Goal: Book appointment/travel/reservation

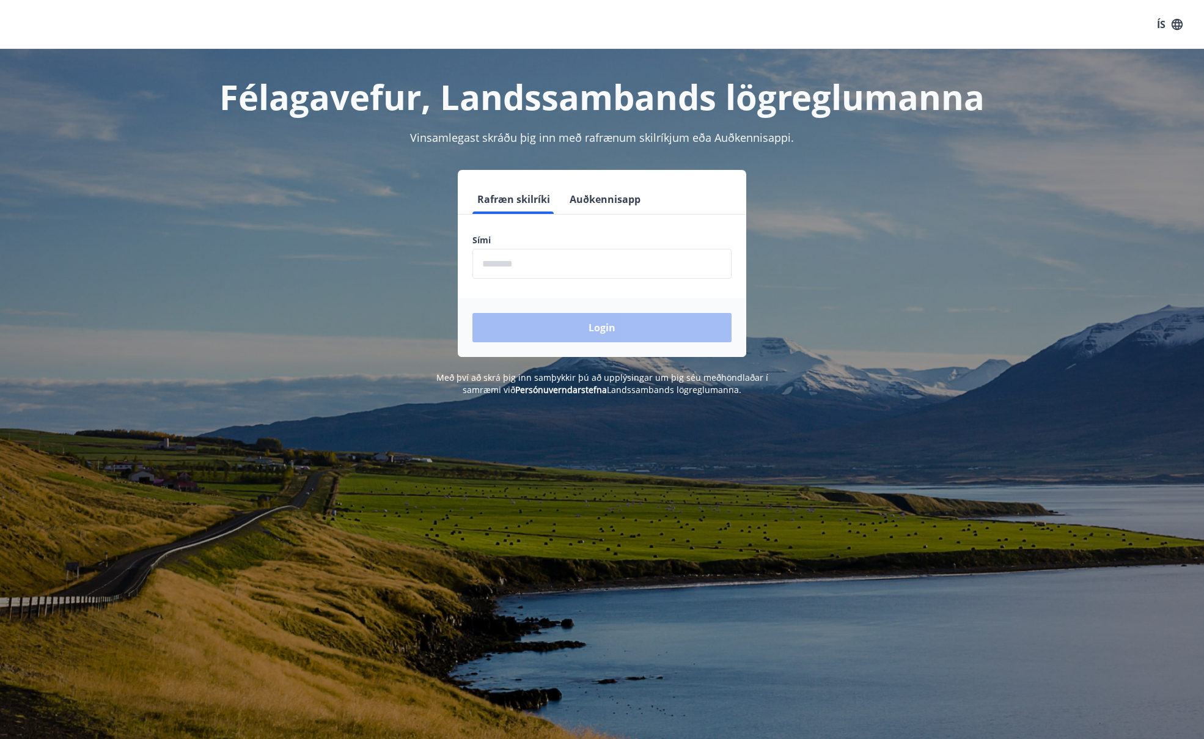
click at [617, 193] on button "Auðkennisapp" at bounding box center [605, 199] width 81 height 29
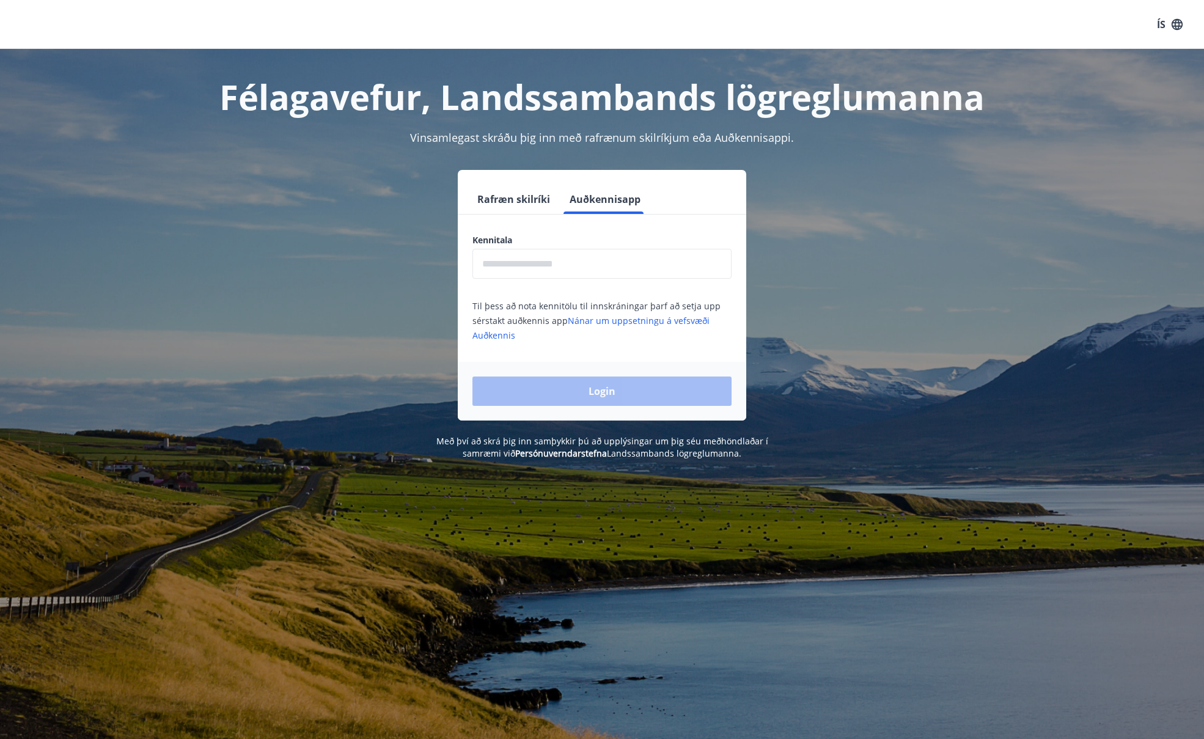
click at [615, 262] on input "text" at bounding box center [601, 264] width 259 height 30
type input "**********"
click at [622, 381] on button "Login" at bounding box center [601, 390] width 259 height 29
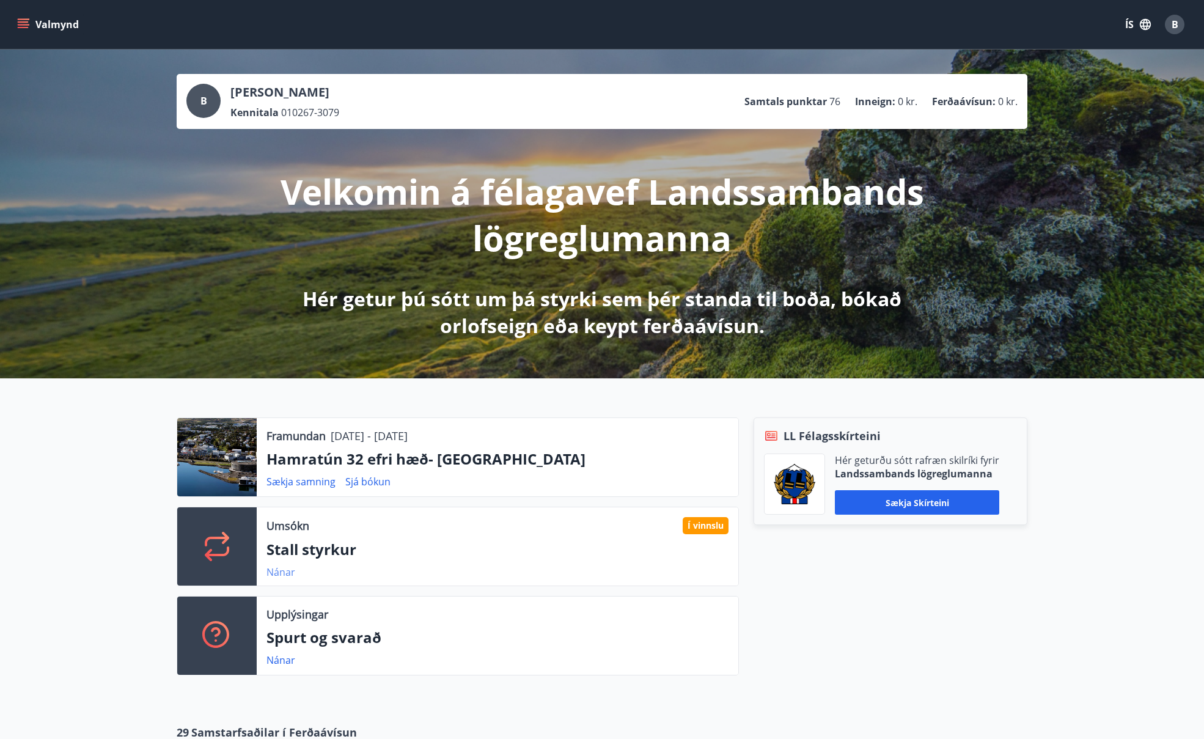
click at [286, 569] on link "Nánar" at bounding box center [280, 571] width 29 height 13
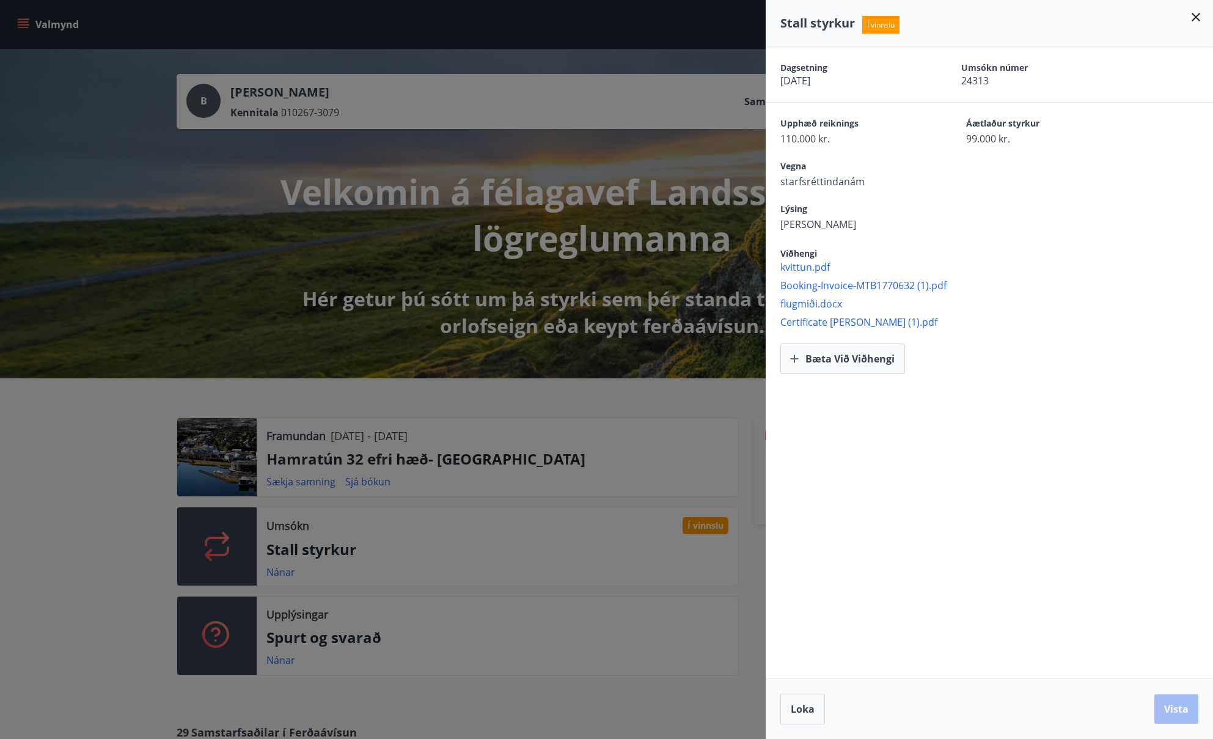
click at [281, 658] on div at bounding box center [606, 369] width 1213 height 739
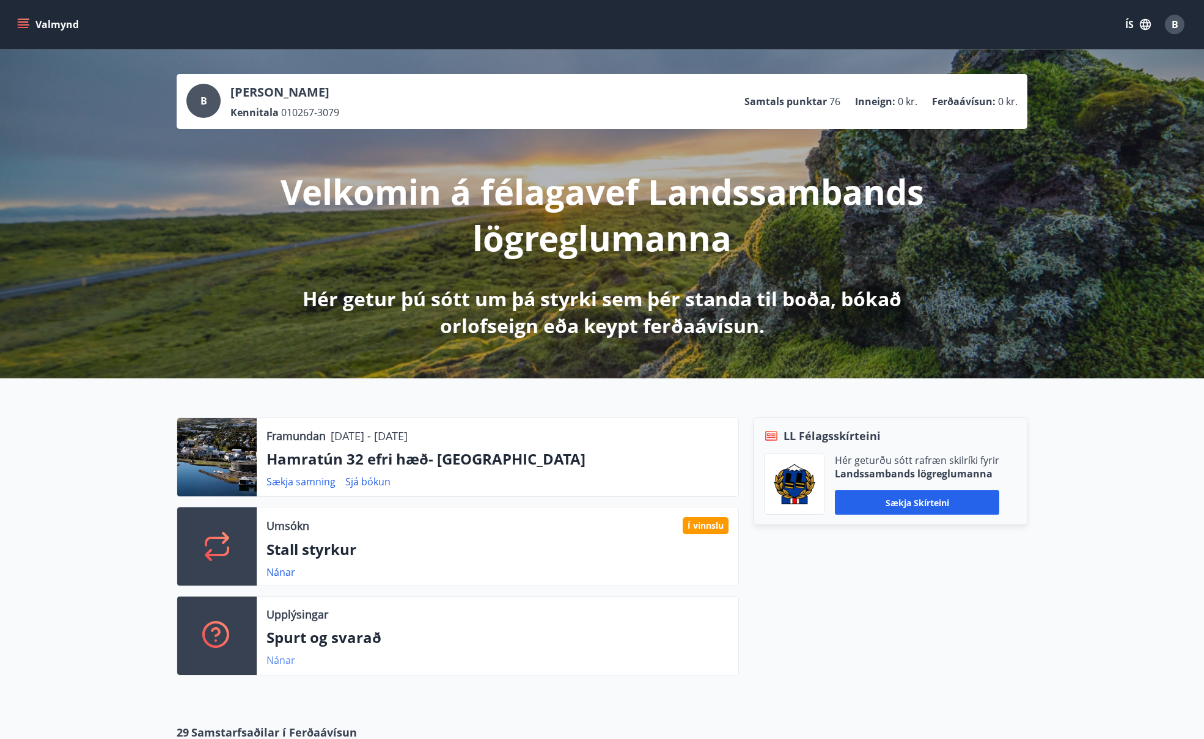
click at [292, 664] on link "Nánar" at bounding box center [280, 659] width 29 height 13
click at [282, 571] on link "Nánar" at bounding box center [280, 571] width 29 height 13
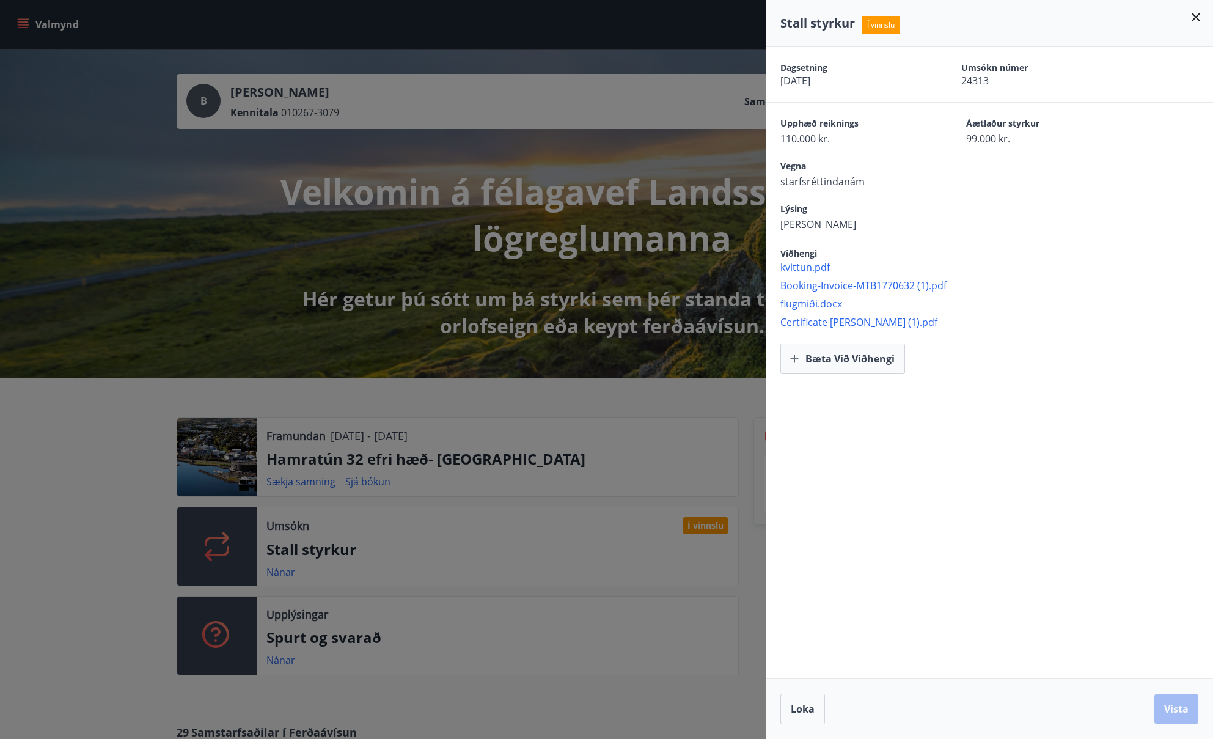
click at [1196, 16] on icon at bounding box center [1195, 17] width 15 height 15
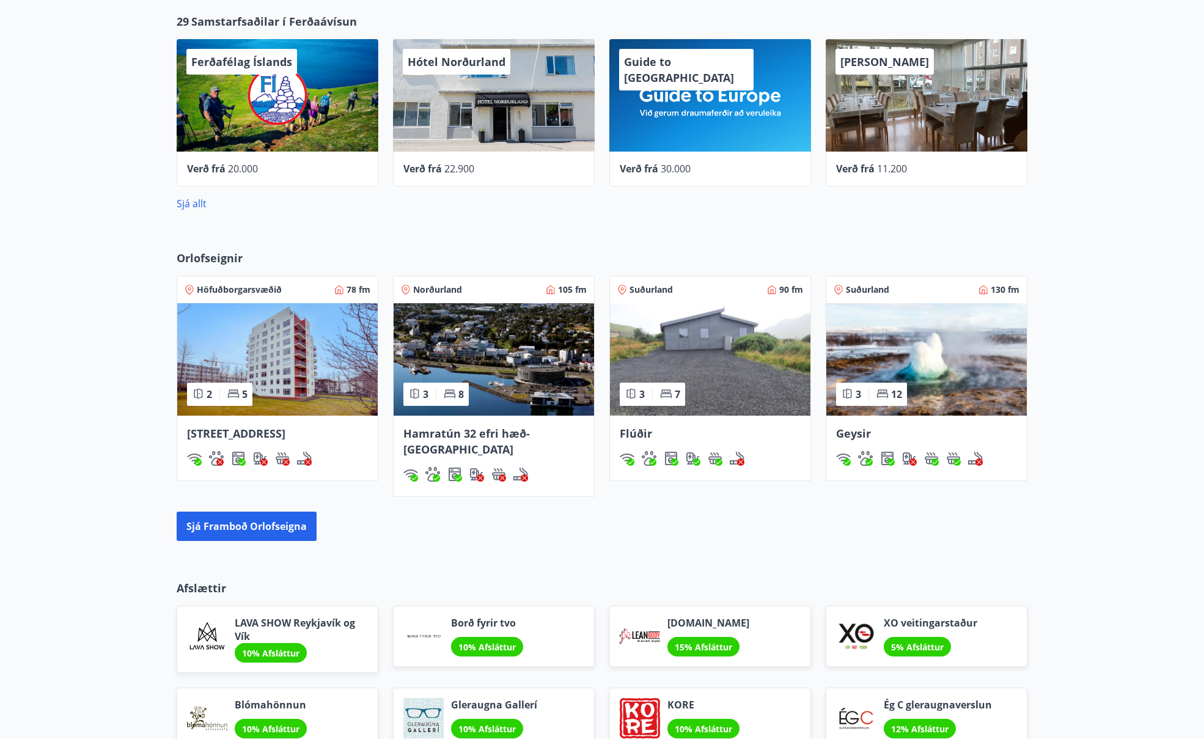
scroll to position [697, 0]
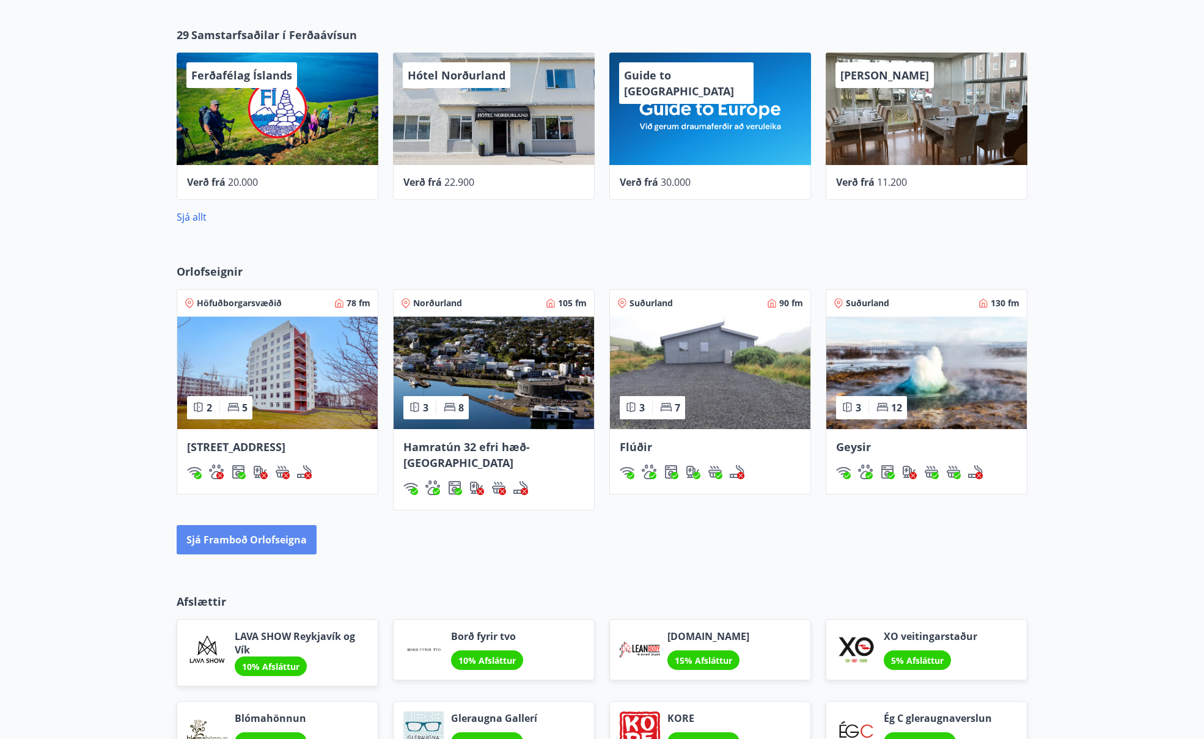
click at [314, 527] on button "Sjá framboð orlofseigna" at bounding box center [247, 539] width 140 height 29
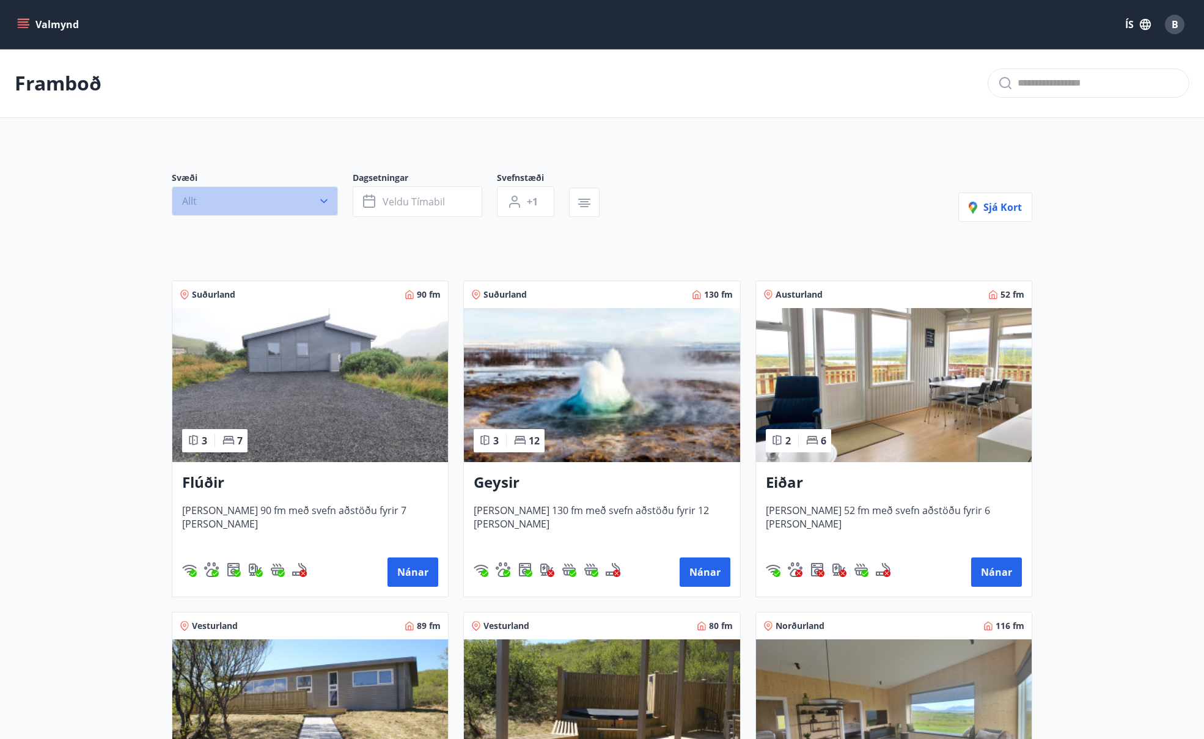
click at [291, 210] on button "Allt" at bounding box center [255, 200] width 166 height 29
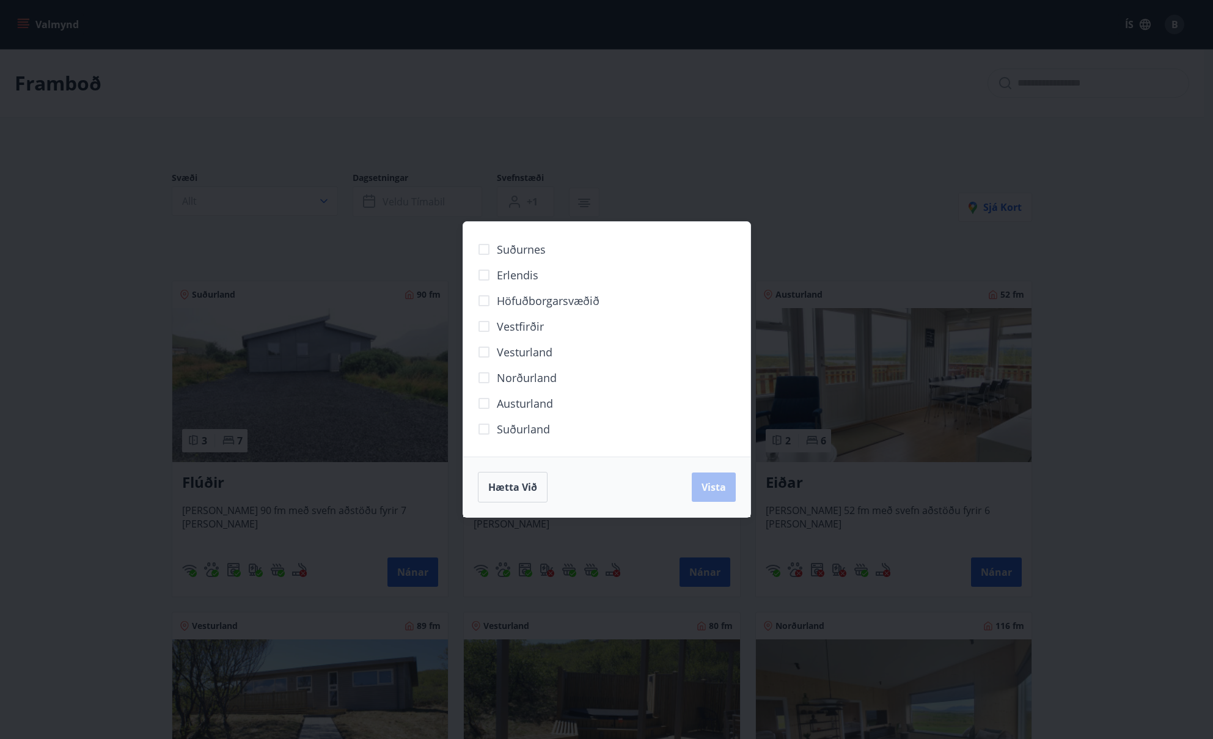
click at [549, 379] on span "Norðurland" at bounding box center [527, 378] width 60 height 16
click at [721, 494] on button "Vista" at bounding box center [714, 486] width 44 height 29
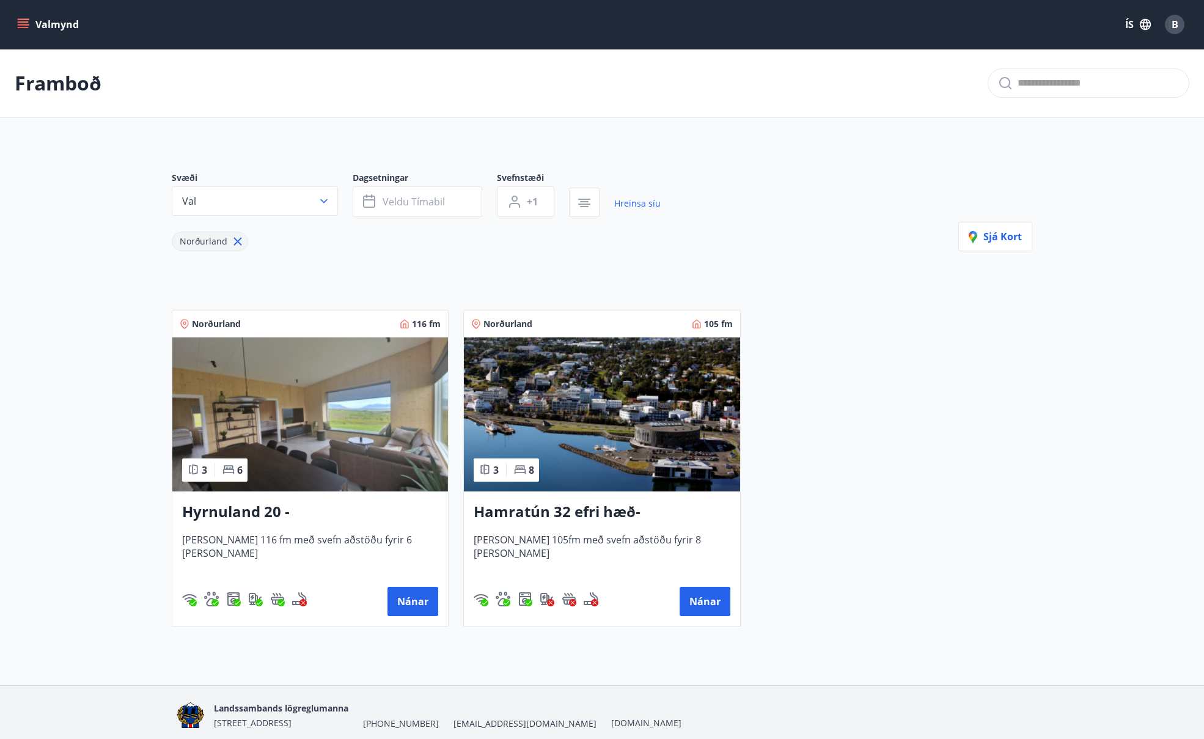
click at [585, 522] on h3 "Hamratún 32 efri hæð- Akureyri" at bounding box center [602, 512] width 256 height 22
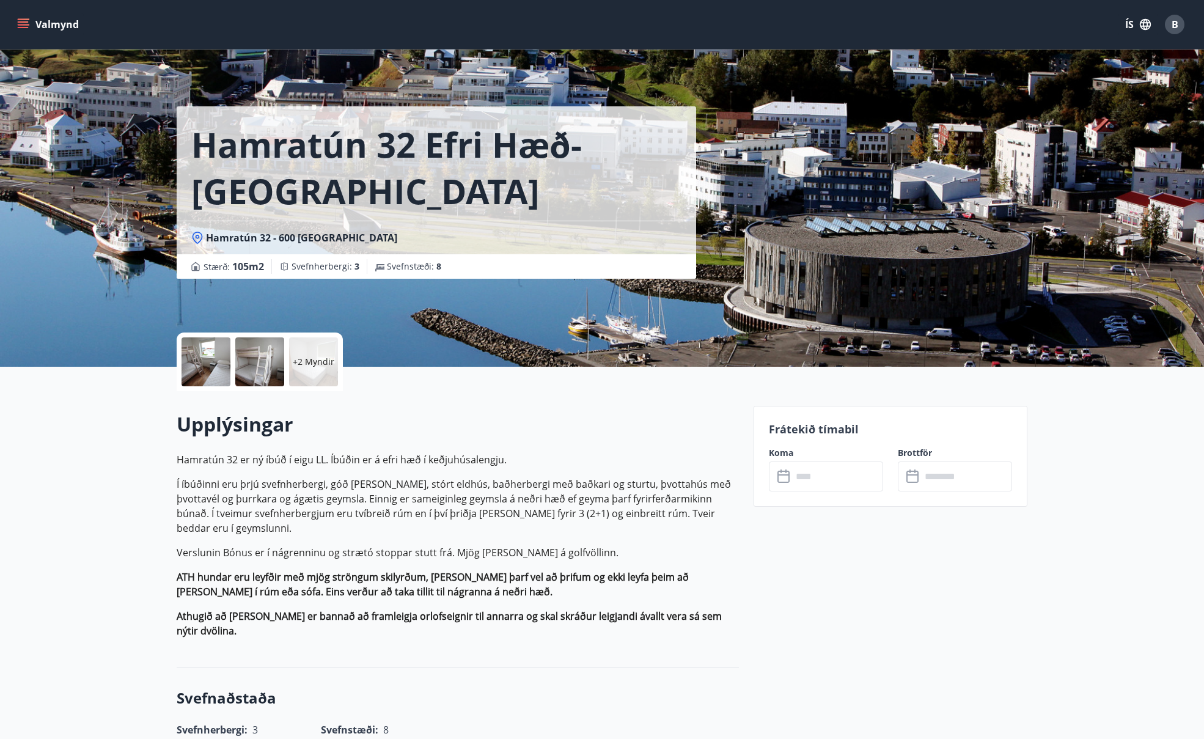
click at [875, 476] on input "text" at bounding box center [837, 476] width 91 height 30
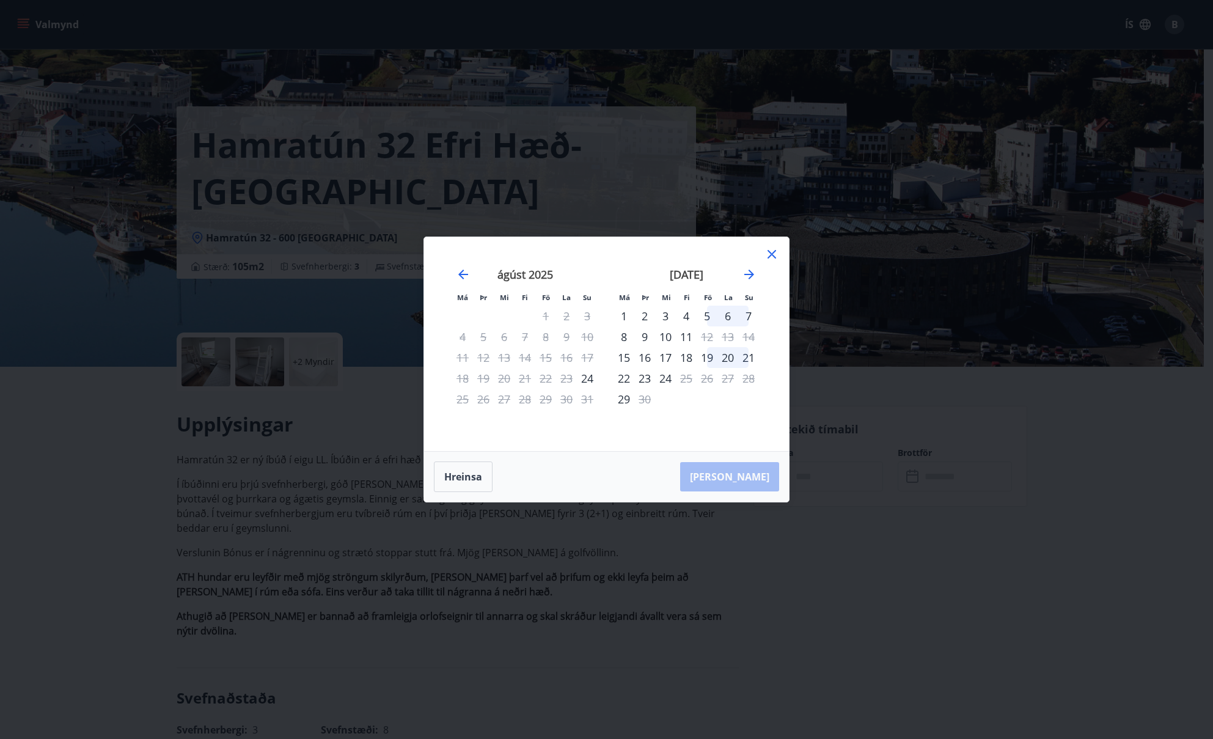
click at [777, 258] on icon at bounding box center [771, 254] width 15 height 15
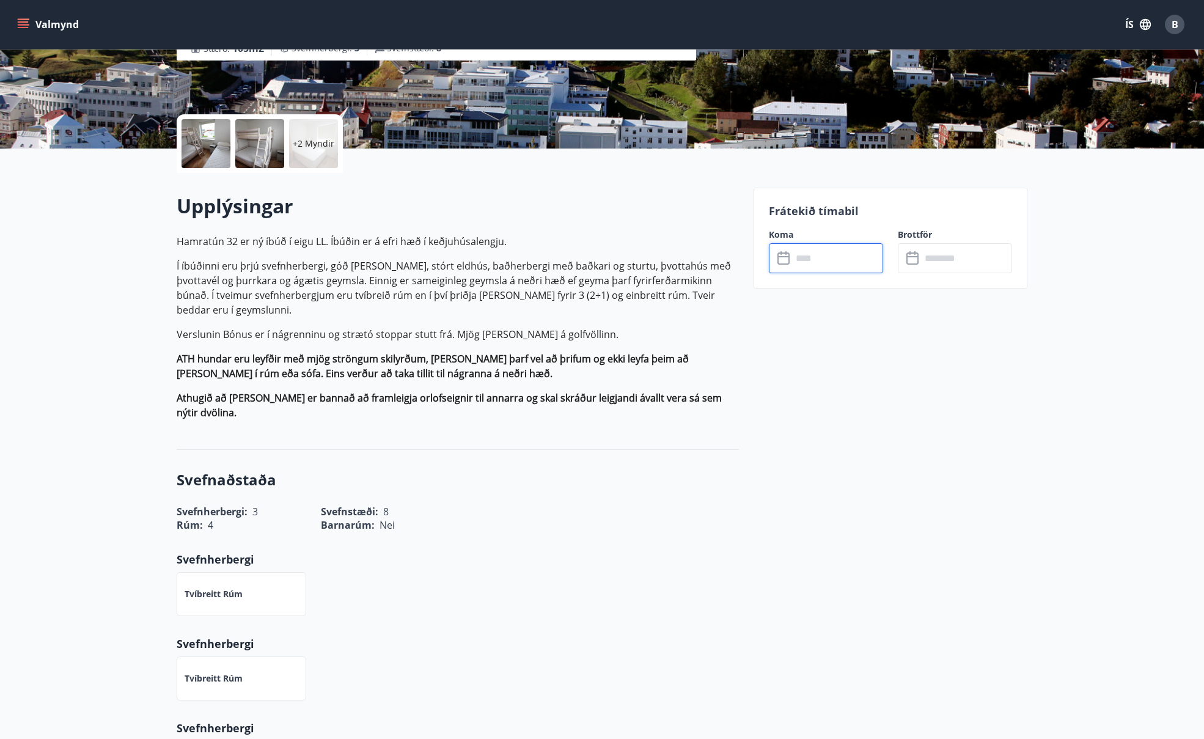
scroll to position [61, 0]
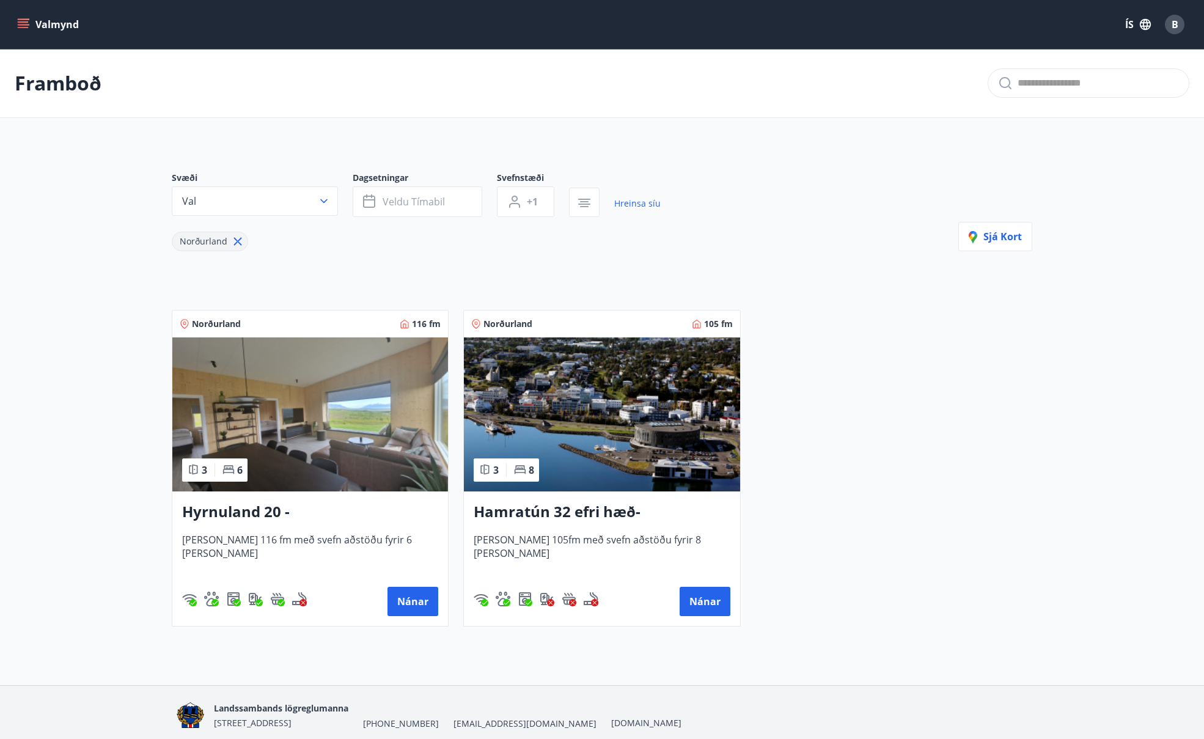
click at [364, 437] on img at bounding box center [310, 414] width 276 height 154
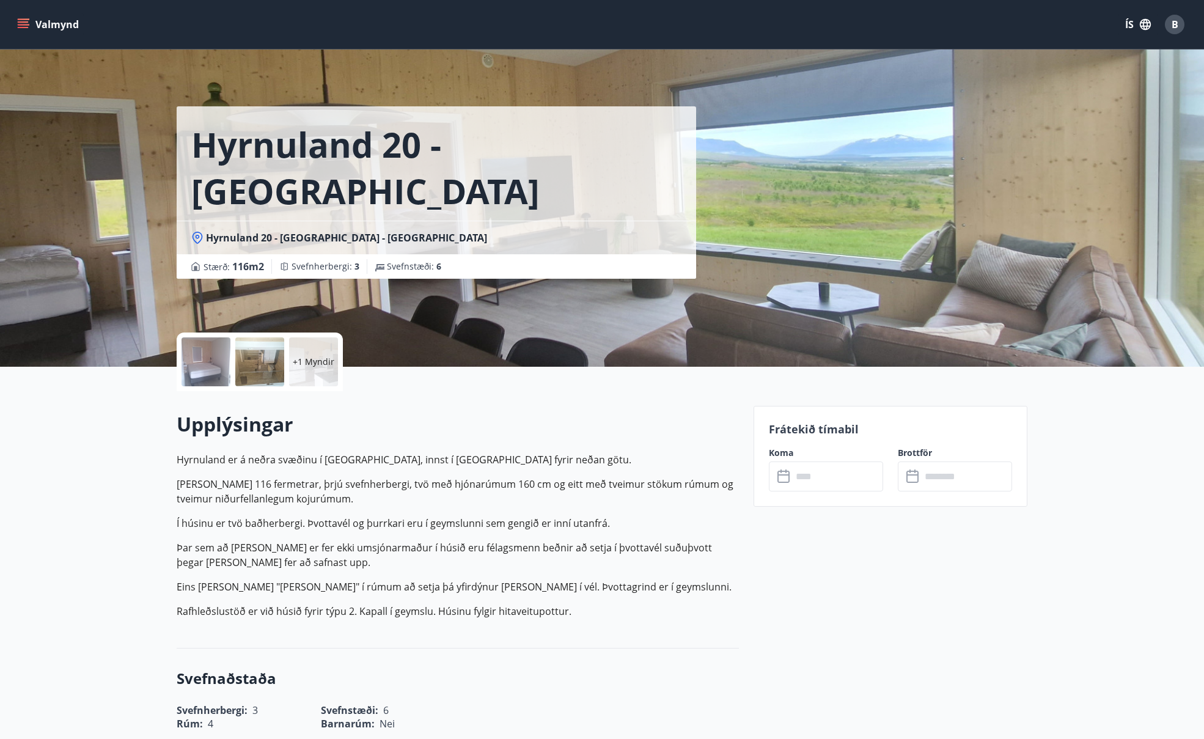
click at [843, 482] on input "text" at bounding box center [837, 476] width 91 height 30
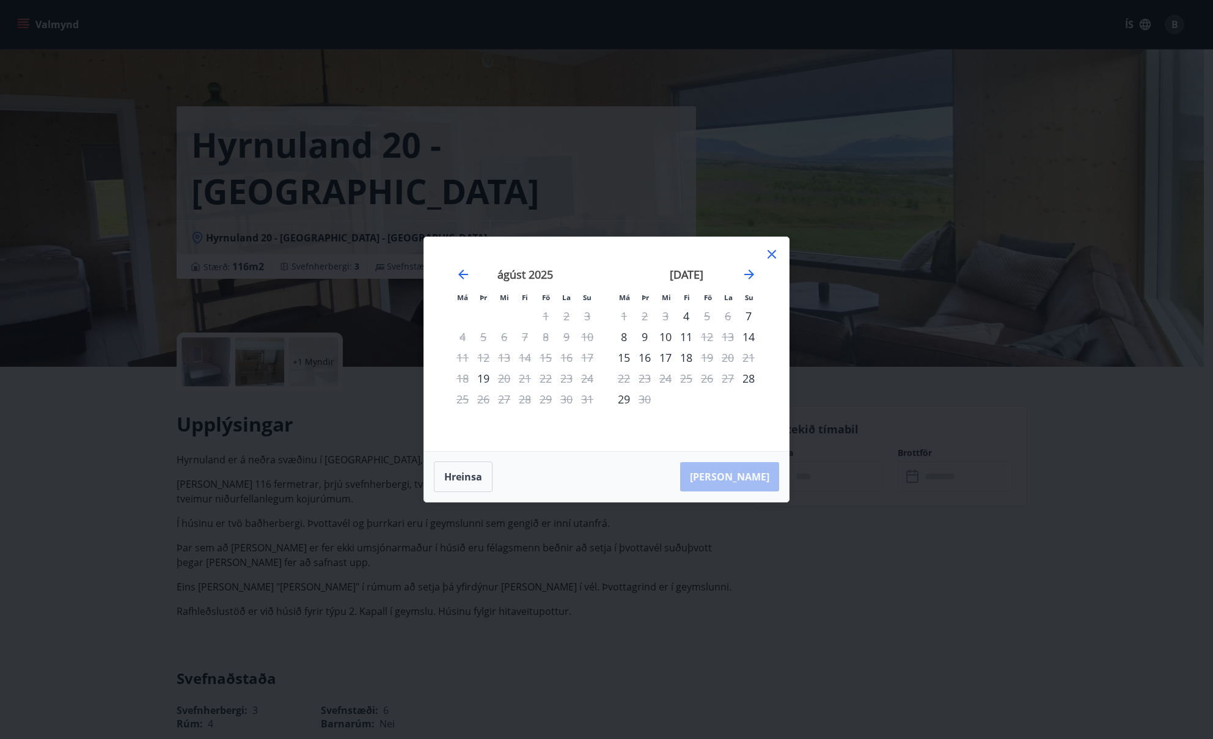
click at [771, 256] on icon at bounding box center [771, 254] width 9 height 9
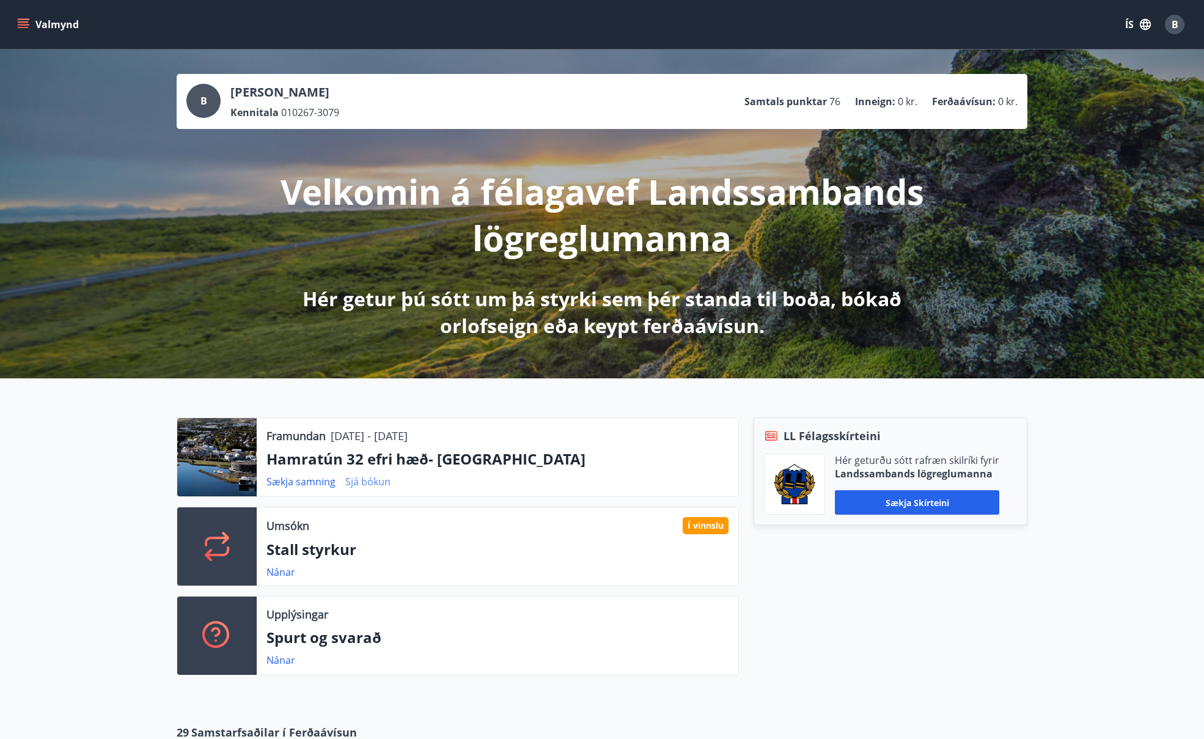
click at [381, 480] on link "Sjá bókun" at bounding box center [367, 481] width 45 height 13
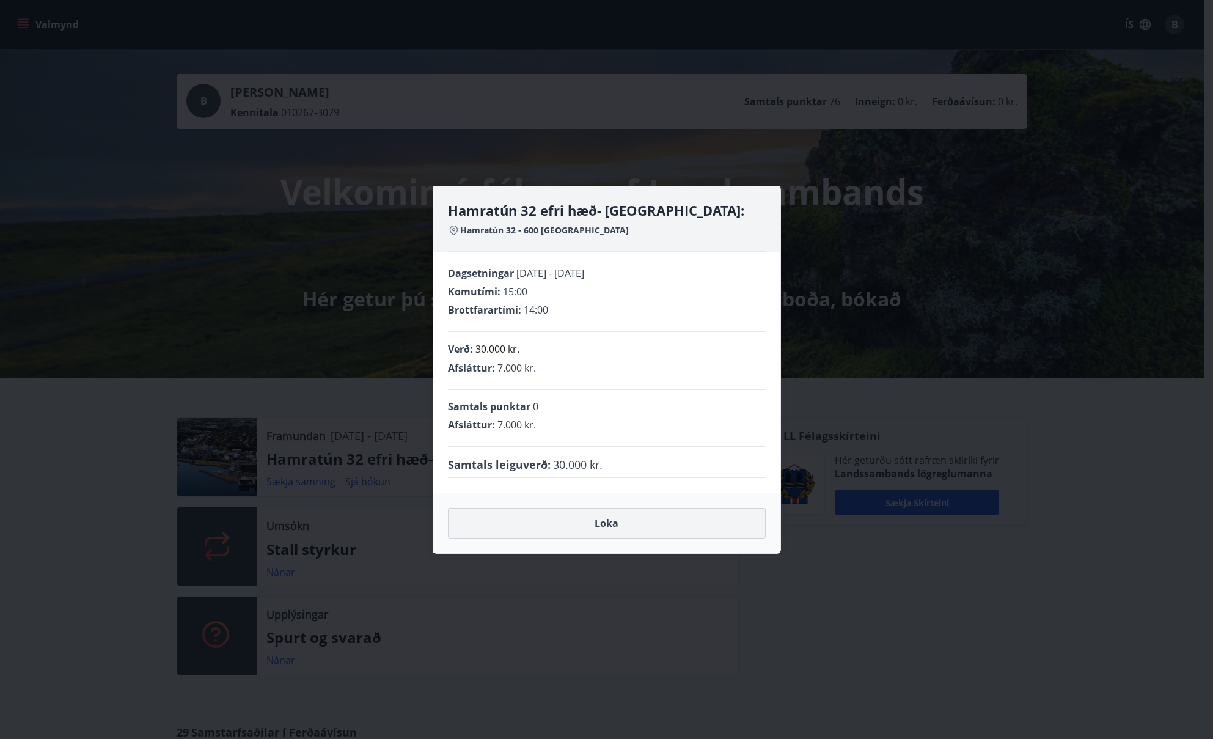
click at [595, 522] on button "Loka" at bounding box center [607, 523] width 318 height 31
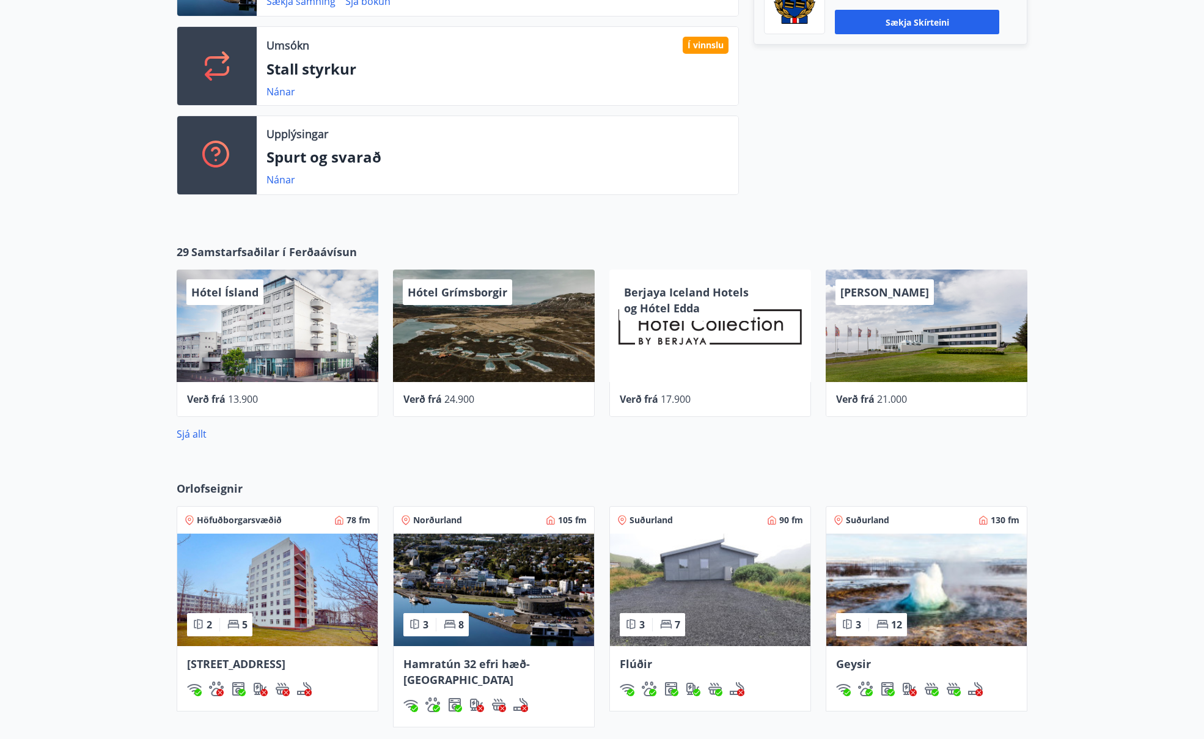
scroll to position [611, 0]
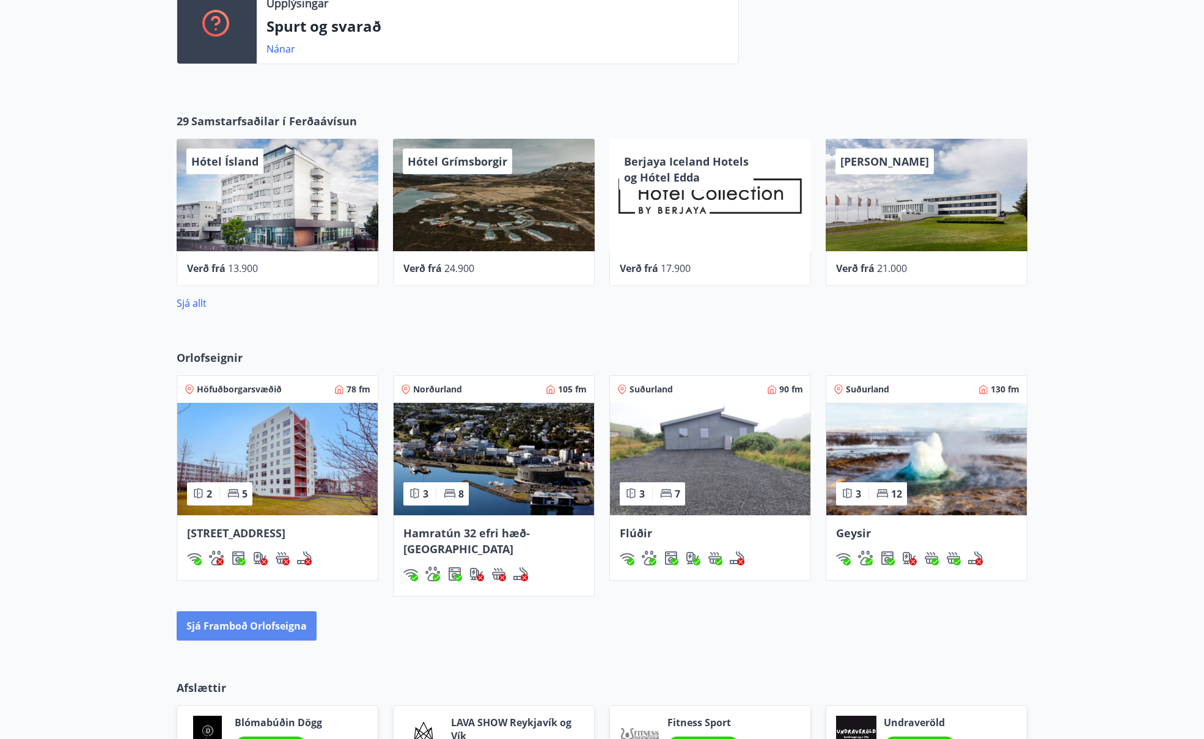
click at [238, 611] on button "Sjá framboð orlofseigna" at bounding box center [247, 625] width 140 height 29
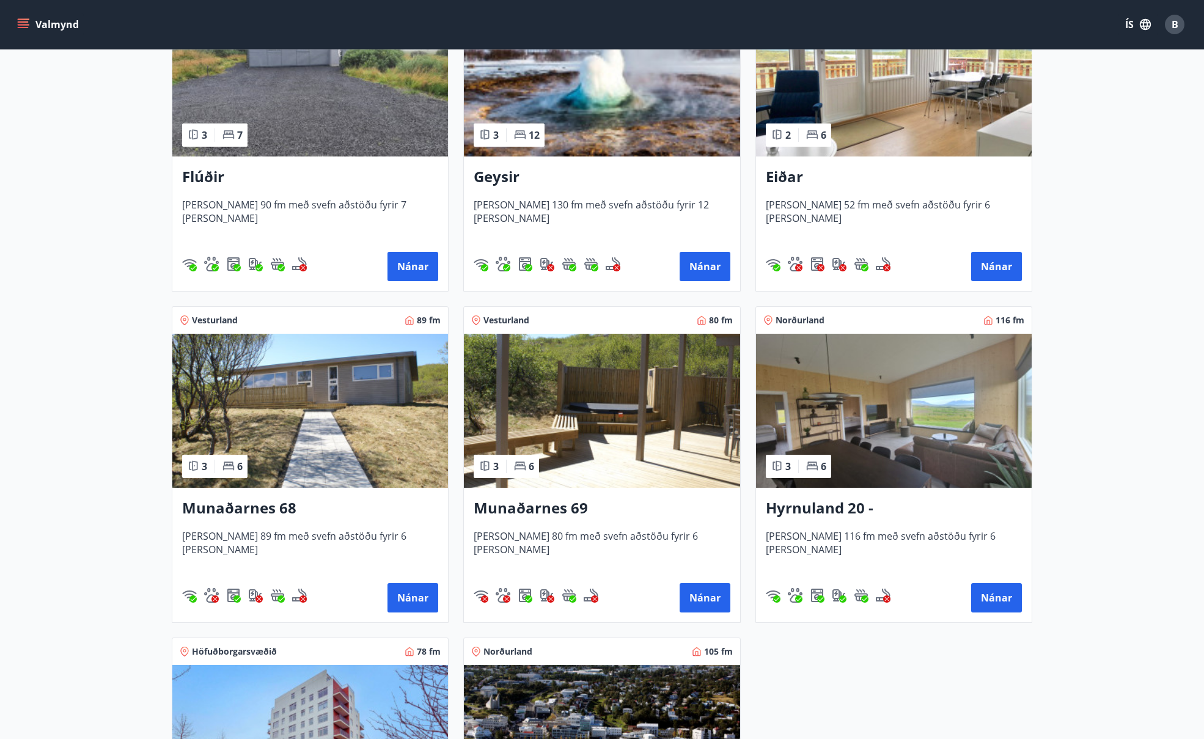
scroll to position [682, 0]
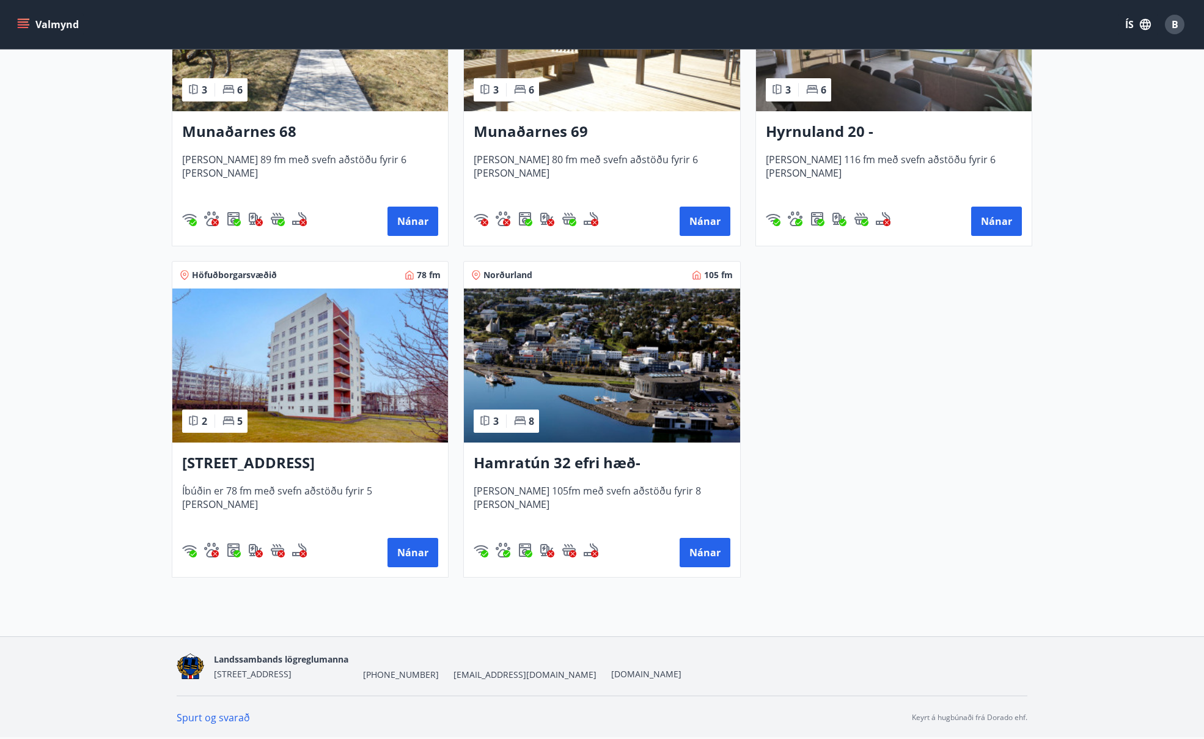
click at [626, 368] on img at bounding box center [602, 365] width 276 height 154
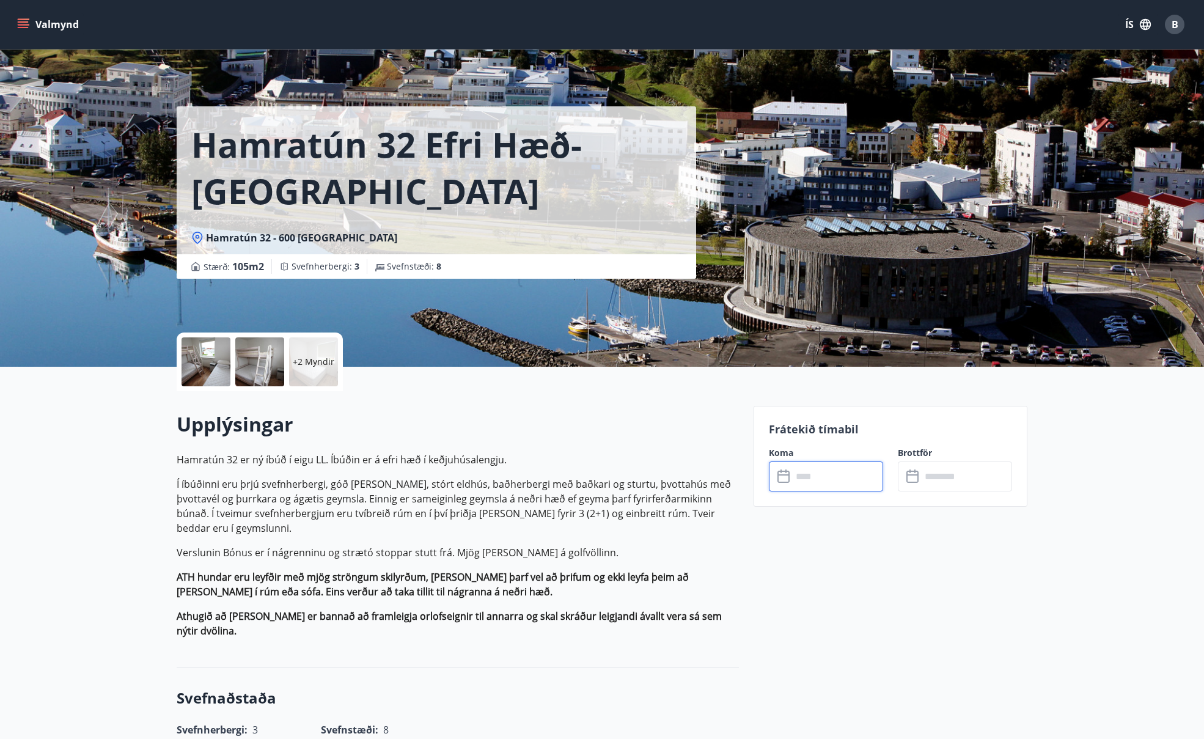
click at [835, 481] on input "text" at bounding box center [837, 476] width 91 height 30
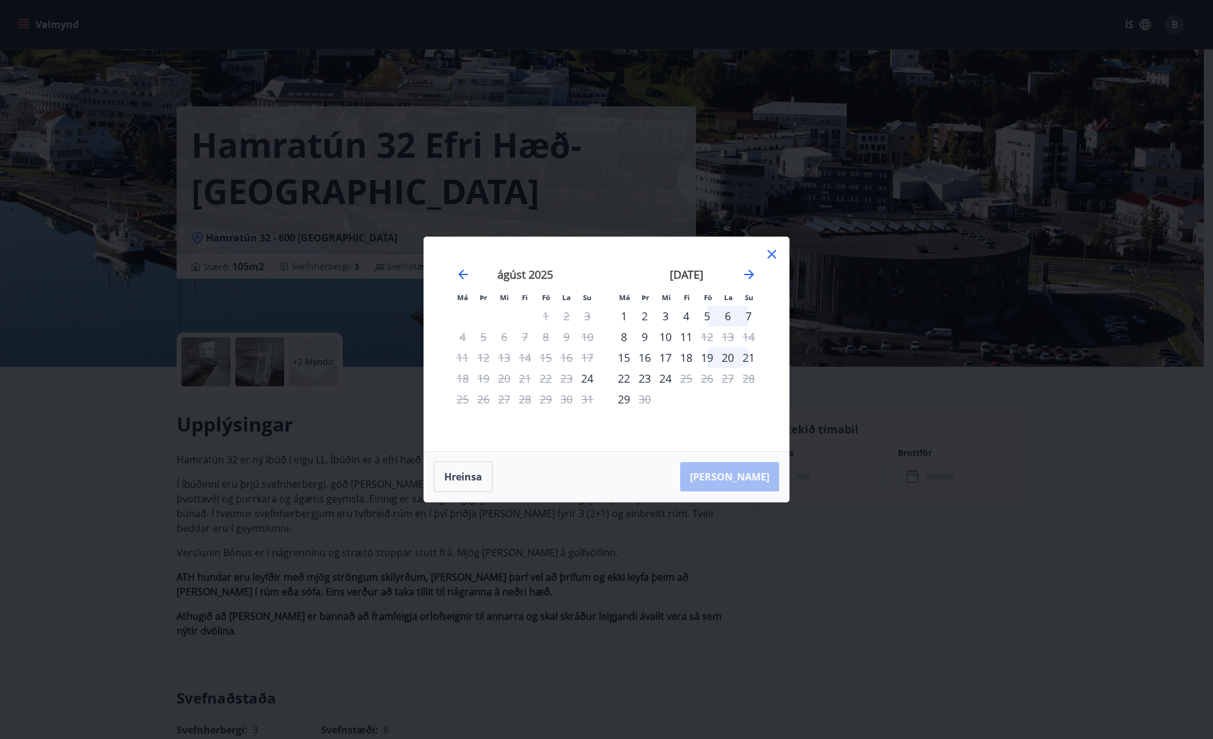
click at [772, 254] on icon at bounding box center [772, 255] width 2 height 2
